Goal: Task Accomplishment & Management: Complete application form

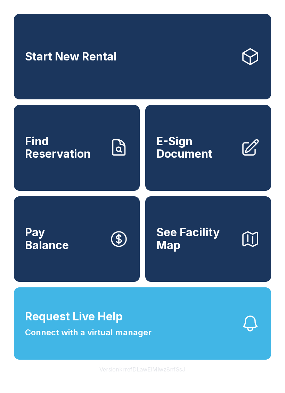
click at [74, 161] on span "Find Reservation" at bounding box center [64, 147] width 79 height 25
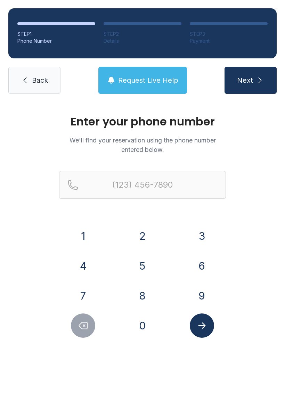
click at [200, 233] on button "3" at bounding box center [202, 236] width 24 height 24
click at [141, 320] on button "0" at bounding box center [142, 325] width 24 height 24
click at [79, 228] on button "1" at bounding box center [83, 236] width 24 height 24
click at [211, 254] on div "6" at bounding box center [202, 266] width 48 height 24
click at [196, 247] on button "3" at bounding box center [202, 236] width 24 height 24
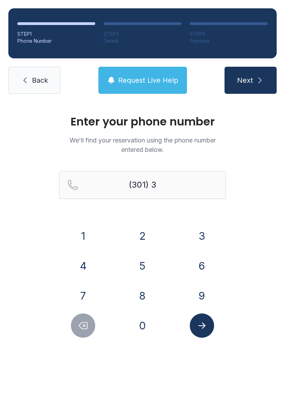
click at [141, 325] on button "0" at bounding box center [142, 325] width 24 height 24
click at [209, 320] on button "Submit lookup form" at bounding box center [202, 325] width 24 height 24
click at [28, 239] on div "Enter your phone number We'll find your reservation using the phone number ente…" at bounding box center [142, 233] width 285 height 263
click at [74, 328] on button "Delete number" at bounding box center [83, 325] width 24 height 24
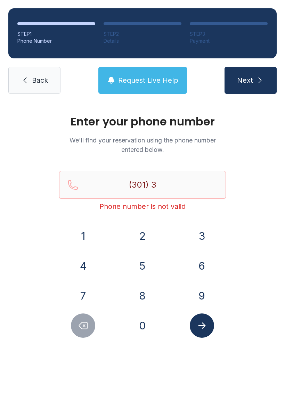
click at [88, 322] on icon "Delete number" at bounding box center [83, 325] width 10 height 10
click at [199, 265] on button "6" at bounding box center [202, 266] width 24 height 24
click at [143, 324] on button "0" at bounding box center [142, 325] width 24 height 24
click at [204, 254] on button "6" at bounding box center [202, 266] width 24 height 24
click at [141, 290] on button "8" at bounding box center [142, 296] width 24 height 24
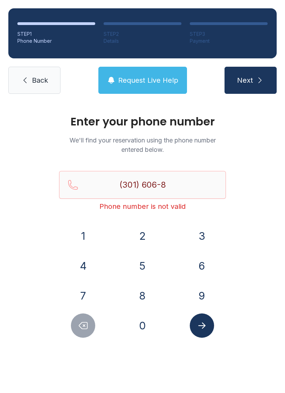
click at [89, 285] on button "7" at bounding box center [83, 296] width 24 height 24
click at [146, 314] on button "0" at bounding box center [142, 325] width 24 height 24
click at [84, 224] on button "1" at bounding box center [83, 236] width 24 height 24
type input "[PHONE_NUMBER]"
click at [202, 330] on icon "Submit lookup form" at bounding box center [202, 325] width 10 height 10
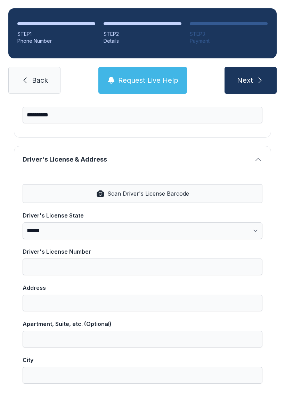
scroll to position [229, 0]
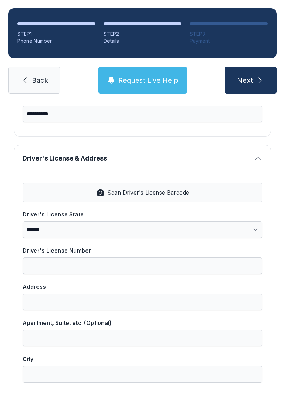
click at [134, 194] on span "Scan Driver's License Barcode" at bounding box center [148, 192] width 82 height 8
click at [73, 187] on button "Scan Driver's License Barcode" at bounding box center [143, 192] width 240 height 19
select select "**"
type input "*******"
type input "**********"
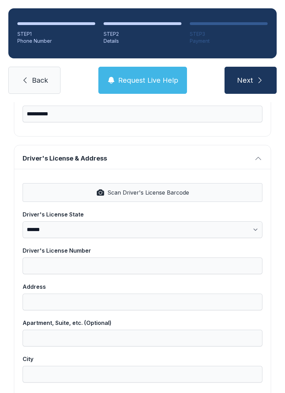
type input "**********"
select select "**"
type input "*****"
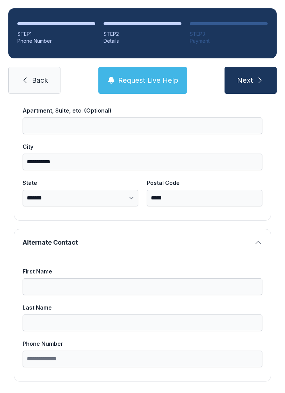
scroll to position [441, 0]
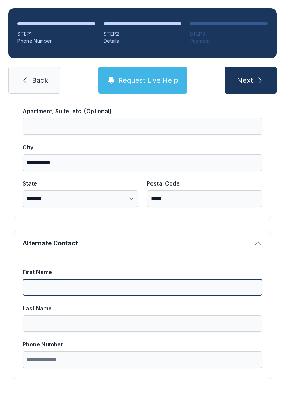
click at [45, 287] on input "First Name" at bounding box center [143, 287] width 240 height 17
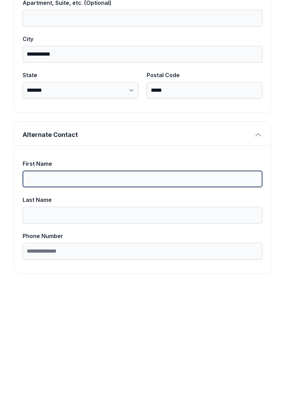
click at [250, 67] on button "Next" at bounding box center [250, 80] width 52 height 27
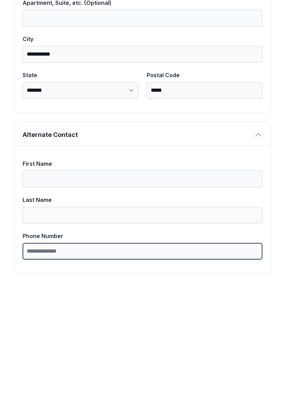
type input "*"
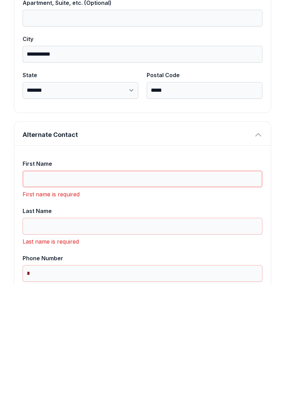
click at [48, 279] on input "First Name" at bounding box center [143, 287] width 240 height 17
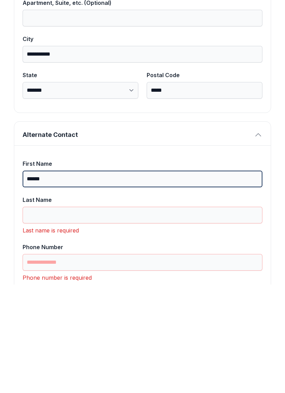
type input "******"
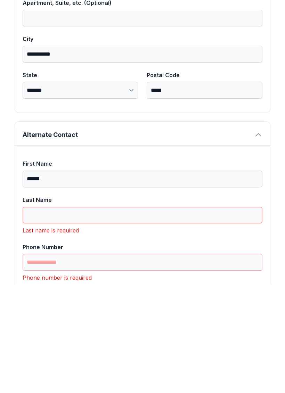
click at [64, 315] on input "Last Name" at bounding box center [143, 323] width 240 height 17
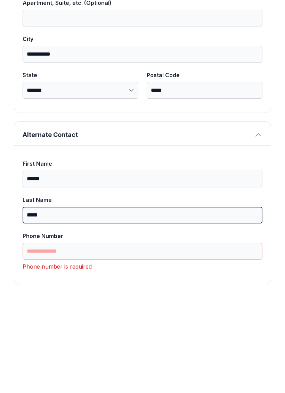
type input "*****"
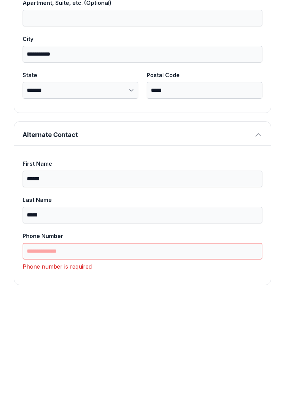
click at [58, 351] on input "Phone Number" at bounding box center [143, 359] width 240 height 17
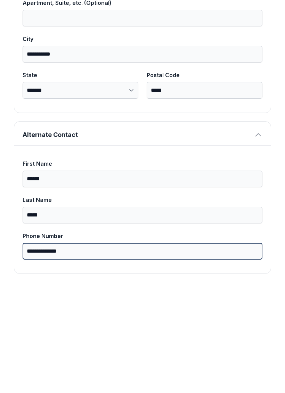
type input "**********"
click at [250, 67] on button "Next" at bounding box center [250, 80] width 52 height 27
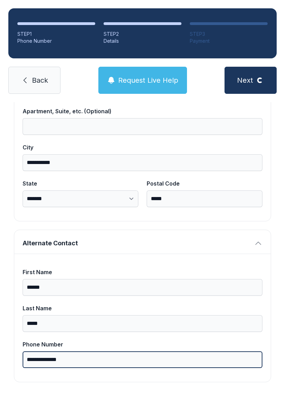
scroll to position [0, 0]
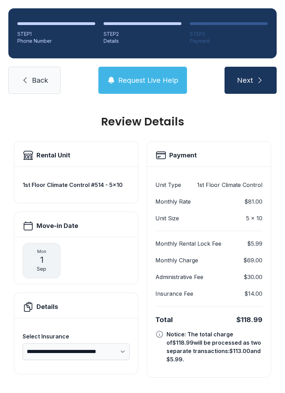
click at [254, 67] on button "Next" at bounding box center [250, 80] width 52 height 27
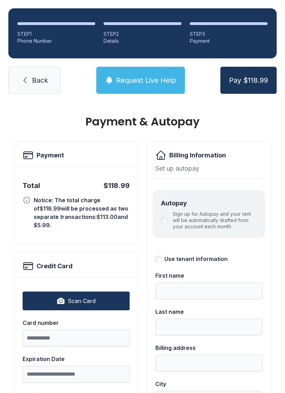
click at [35, 84] on span "Back" at bounding box center [40, 80] width 16 height 10
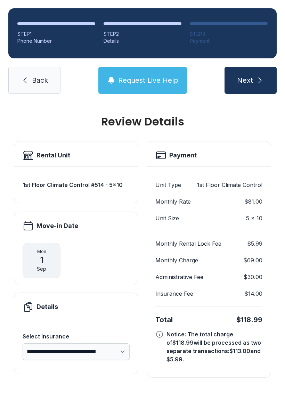
click at [257, 81] on icon "submit" at bounding box center [260, 80] width 8 height 8
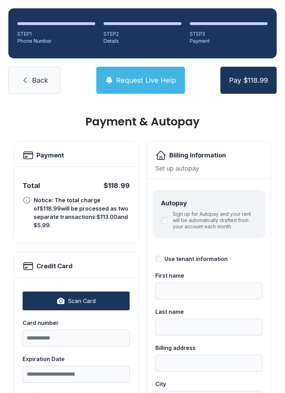
click at [39, 81] on span "Back" at bounding box center [40, 80] width 16 height 10
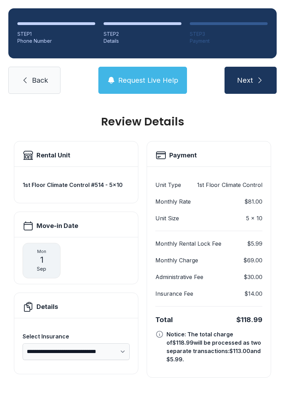
click at [41, 78] on span "Back" at bounding box center [40, 80] width 16 height 10
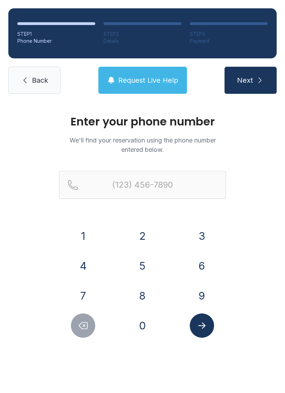
click at [30, 84] on link "Back" at bounding box center [34, 80] width 52 height 27
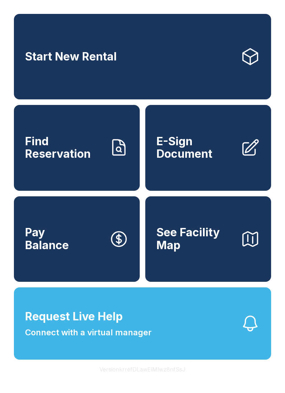
click at [183, 161] on span "E-Sign Document" at bounding box center [195, 147] width 79 height 25
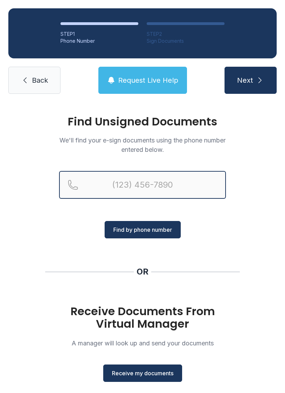
click at [141, 190] on input "Reservation phone number" at bounding box center [142, 185] width 167 height 28
type input "[PHONE_NUMBER]"
click at [250, 80] on button "Next" at bounding box center [250, 80] width 52 height 27
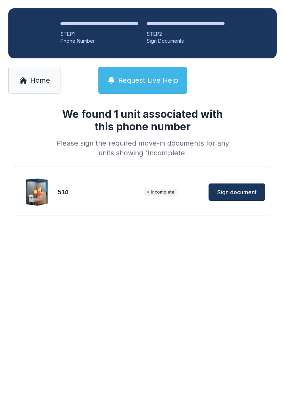
click at [232, 187] on button "Sign document" at bounding box center [236, 191] width 57 height 17
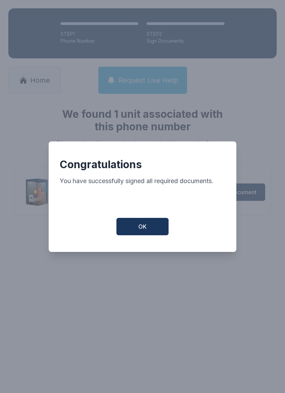
click at [145, 231] on span "OK" at bounding box center [142, 226] width 8 height 8
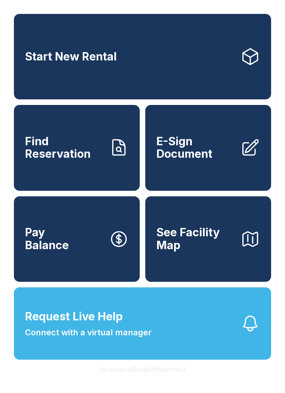
click at [51, 169] on link "Find Reservation" at bounding box center [77, 147] width 126 height 85
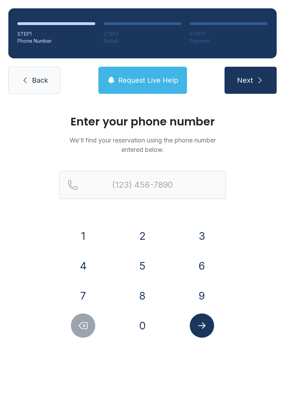
click at [197, 243] on button "3" at bounding box center [202, 236] width 24 height 24
type input "(3"
